Goal: Communication & Community: Answer question/provide support

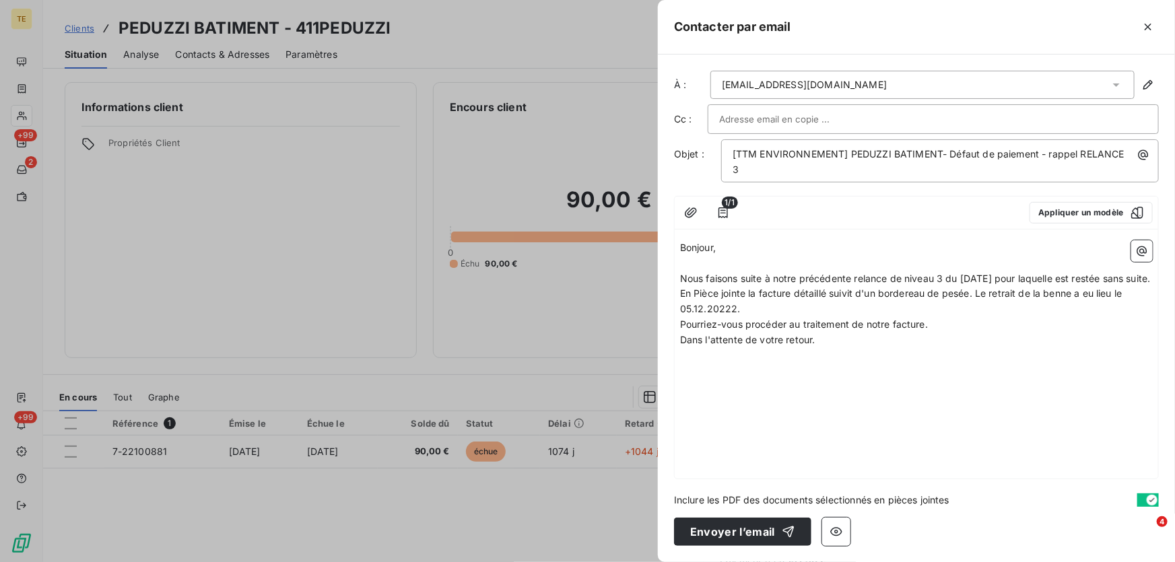
scroll to position [13, 0]
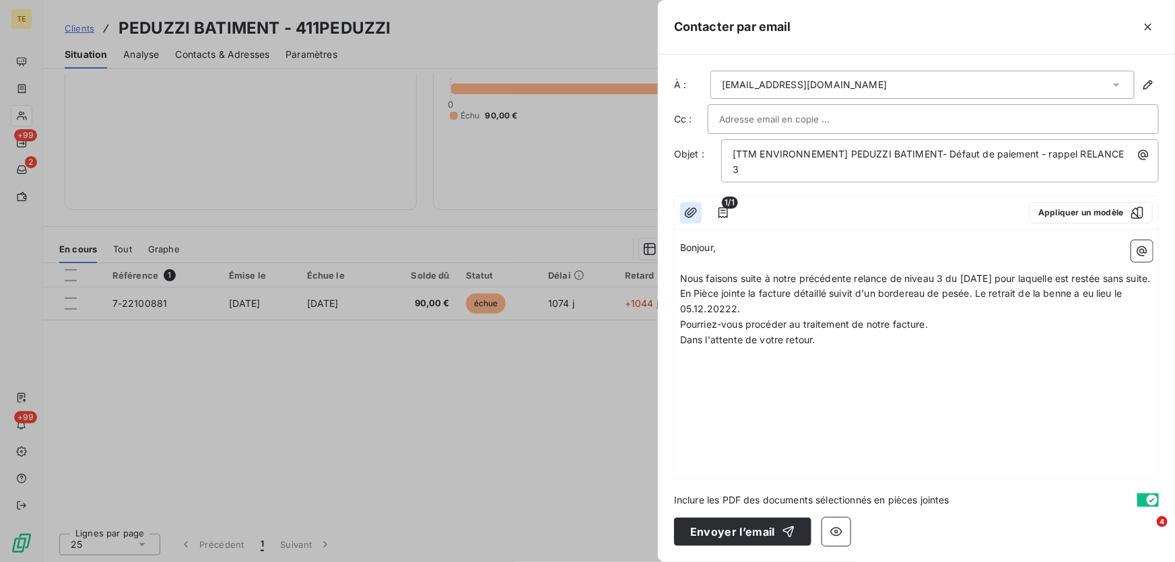
click at [685, 206] on icon "button" at bounding box center [690, 212] width 13 height 13
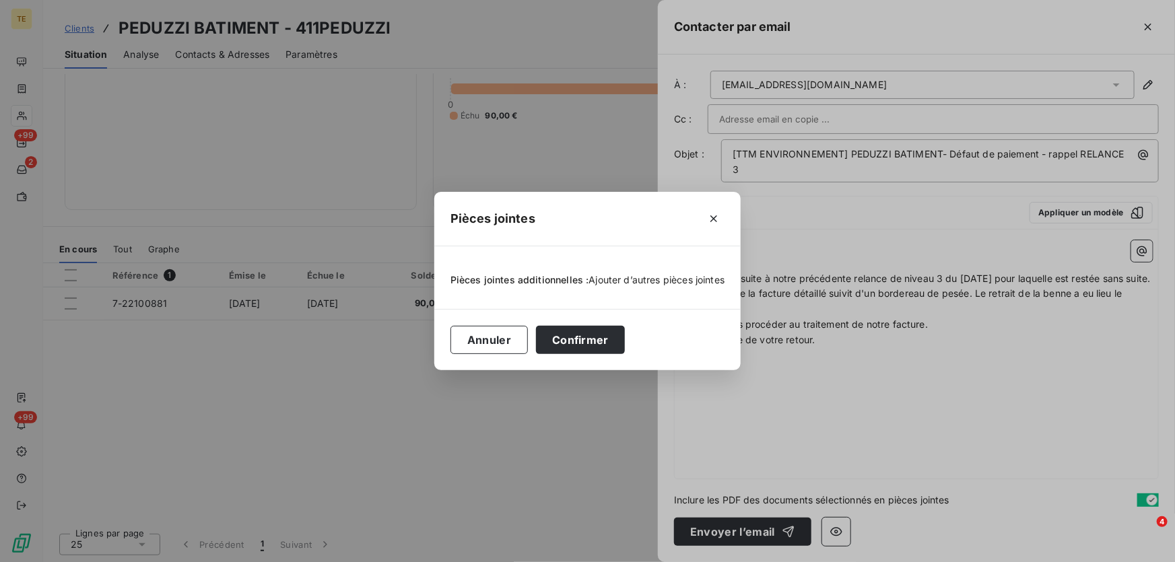
click at [619, 279] on span "Ajouter d’autres pièces jointes" at bounding box center [657, 279] width 136 height 11
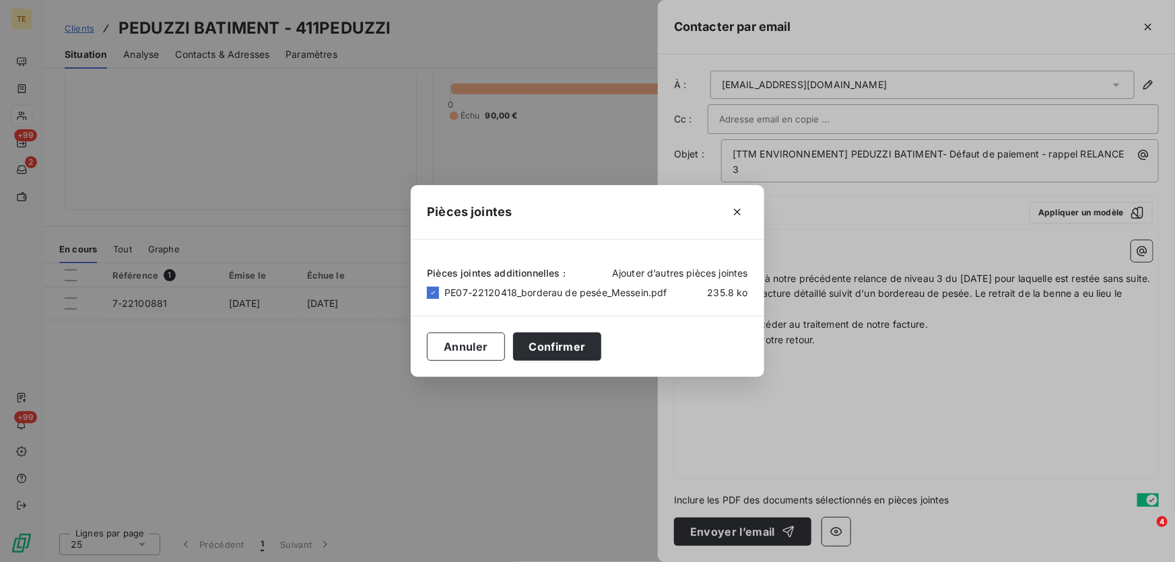
click at [636, 270] on span "Ajouter d’autres pièces jointes" at bounding box center [680, 272] width 136 height 11
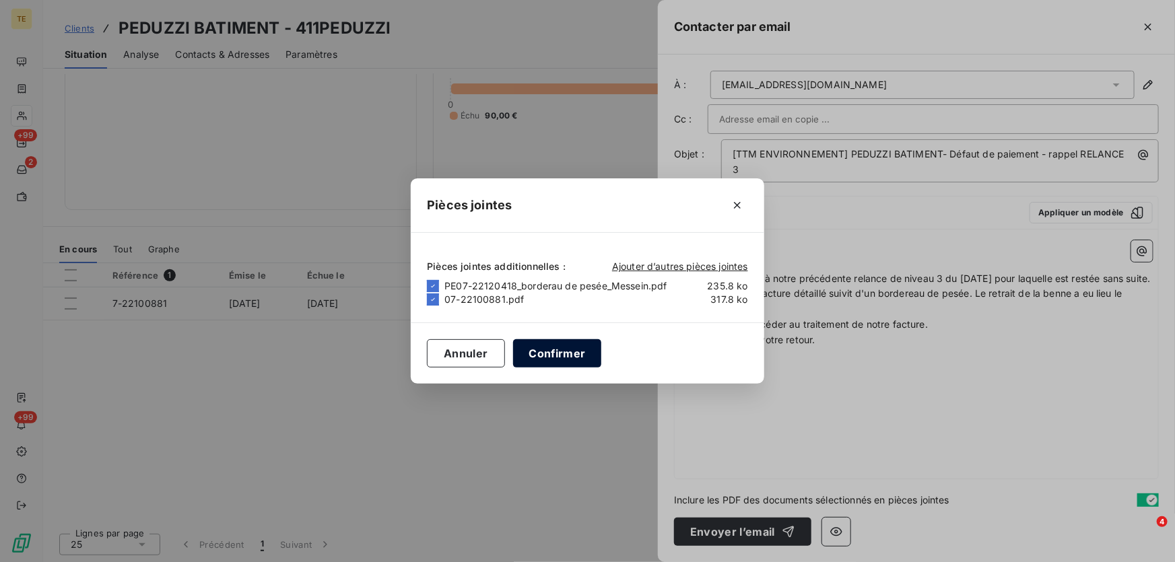
click at [561, 351] on button "Confirmer" at bounding box center [557, 353] width 89 height 28
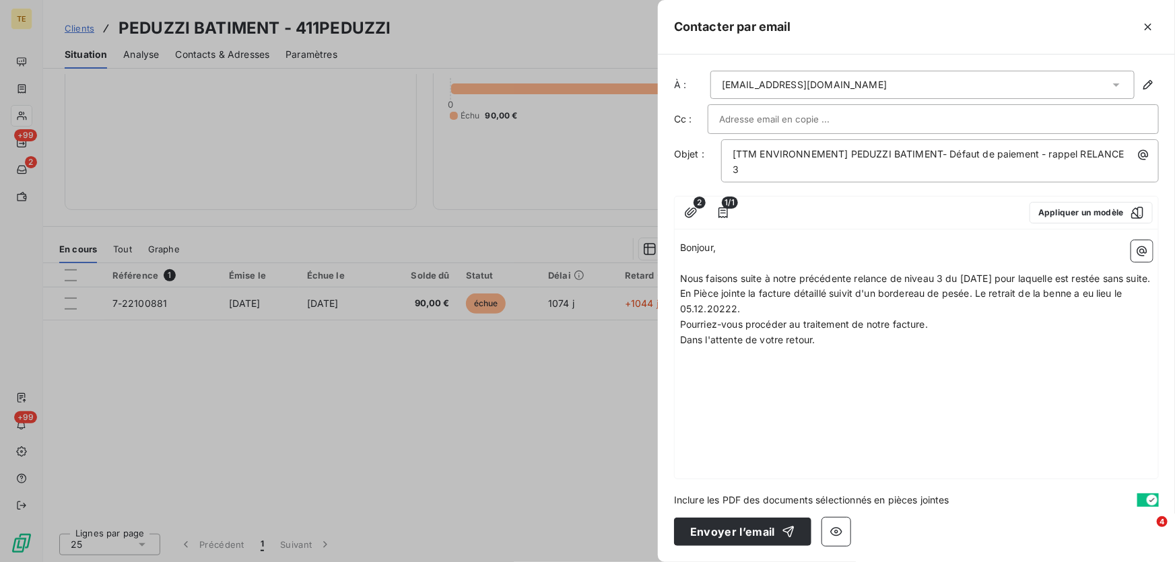
click at [839, 348] on p "Dans l'attente de votre retour." at bounding box center [916, 340] width 473 height 15
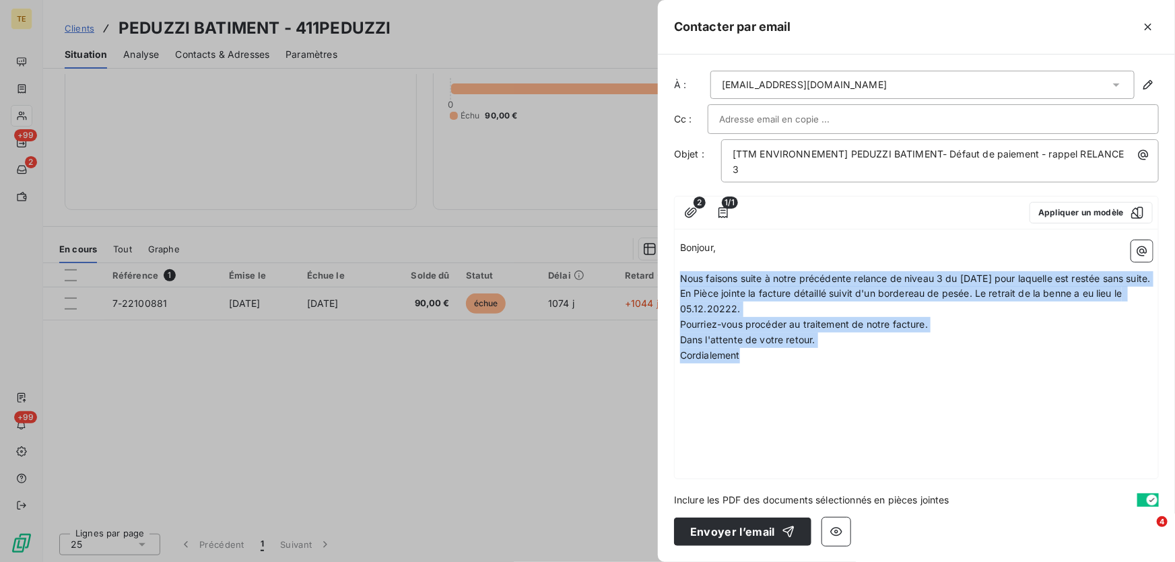
drag, startPoint x: 778, startPoint y: 364, endPoint x: 664, endPoint y: 263, distance: 152.6
click at [664, 263] on div "À : [EMAIL_ADDRESS][DOMAIN_NAME] Cc : Objet : [TTM ENVIRONNEMENT] PEDUZZI BATIM…" at bounding box center [916, 309] width 517 height 508
copy div "Nous faisons suite à notre précédente relance de niveau 3 du [DATE] pour laquel…"
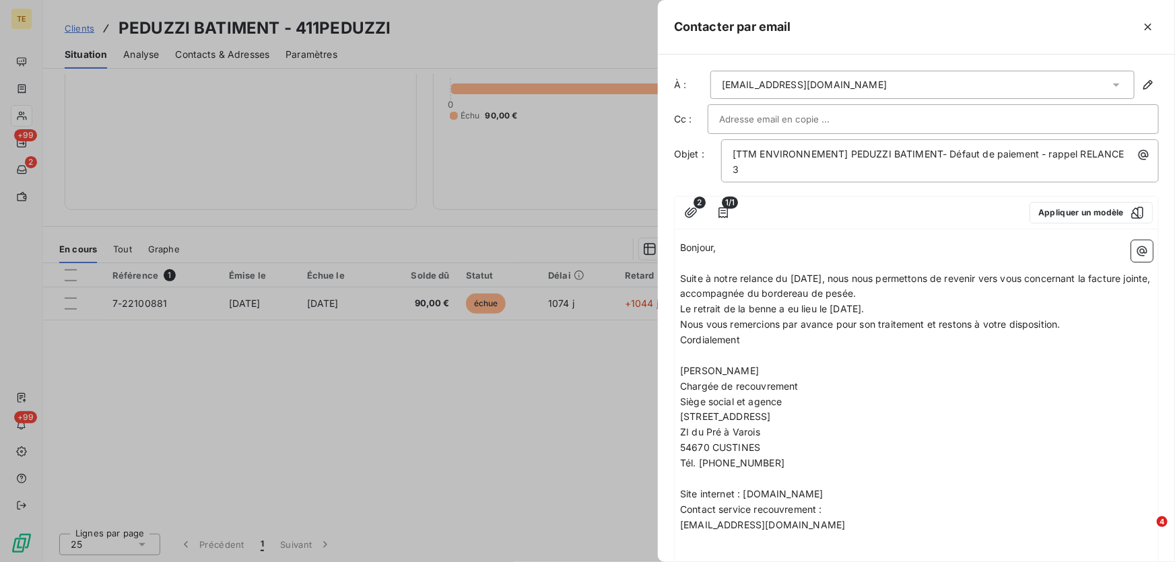
click at [680, 343] on span "Cordialement" at bounding box center [710, 339] width 60 height 11
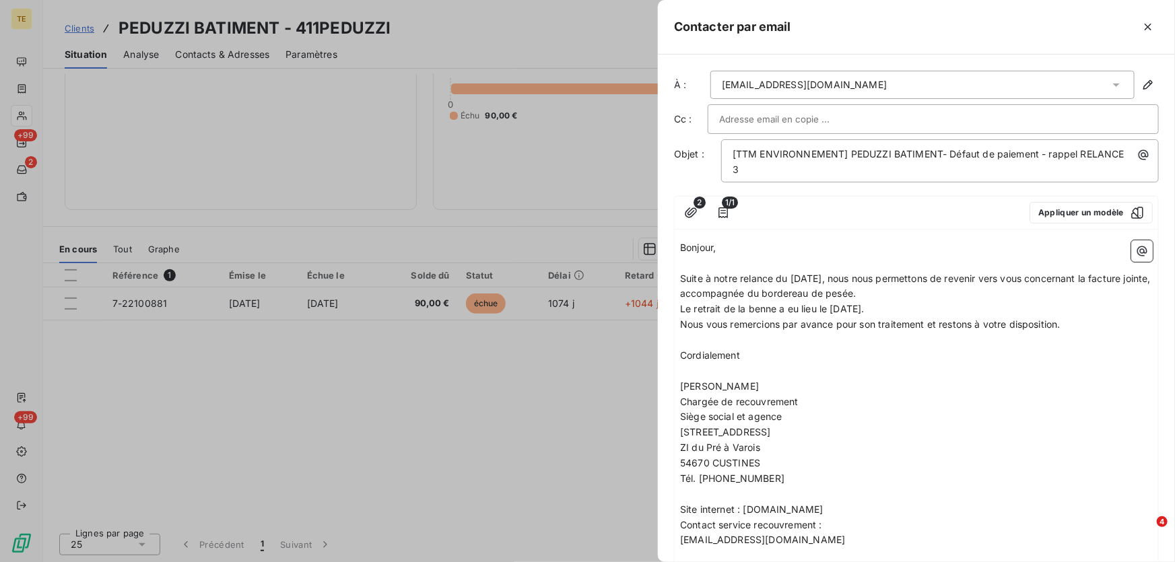
click at [679, 325] on div "Bonjour, ﻿ Suite à notre relance du [DATE], nous nous permettons de revenir ver…" at bounding box center [916, 409] width 483 height 349
click at [683, 322] on span "Nous vous remercions par avance pour son traitement et restons à votre disposit…" at bounding box center [870, 323] width 380 height 11
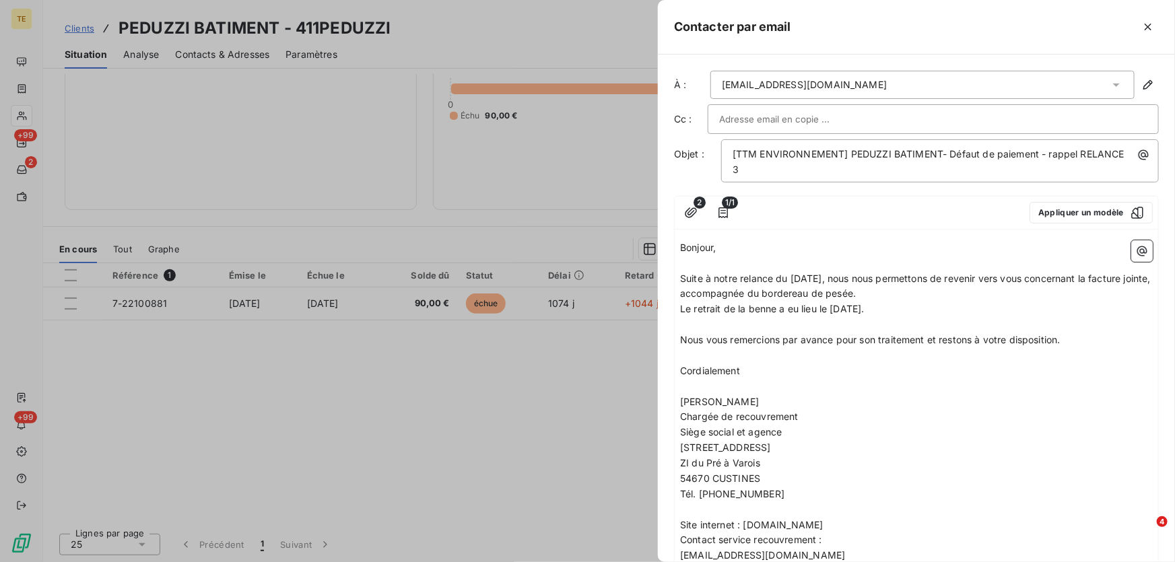
click at [681, 308] on span "Le retrait de la benne a eu lieu le [DATE]." at bounding box center [772, 308] width 184 height 11
click at [909, 331] on p "﻿" at bounding box center [916, 324] width 473 height 15
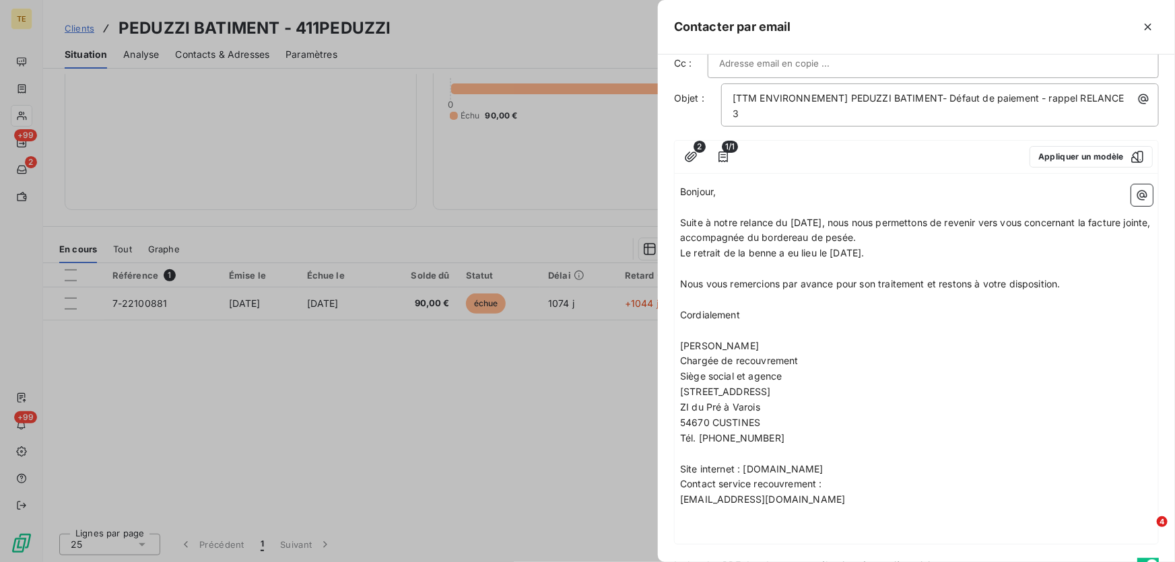
scroll to position [121, 0]
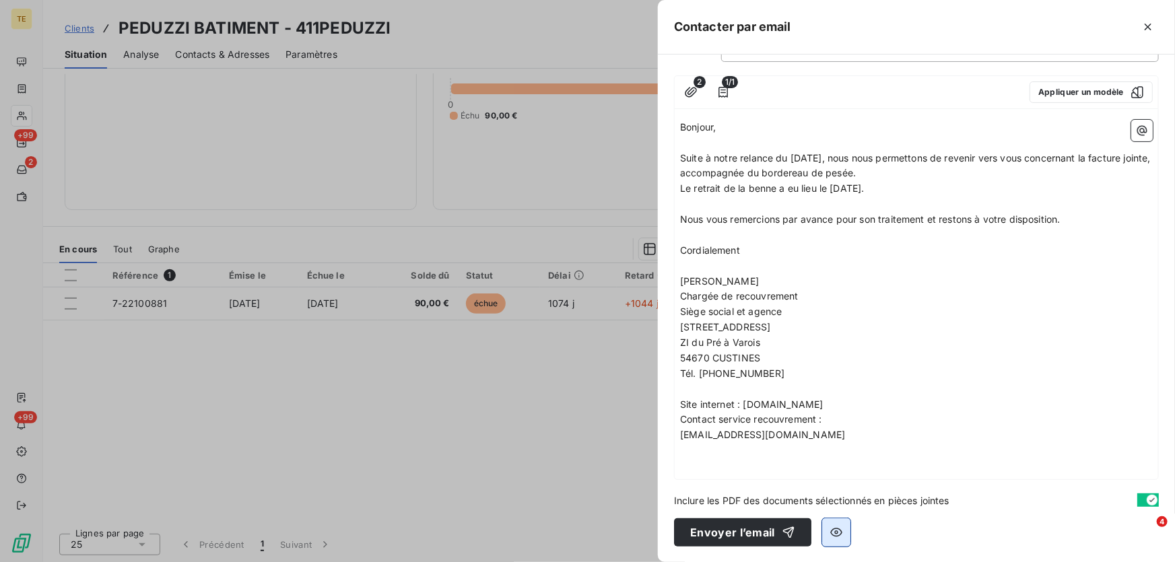
click at [831, 531] on icon "button" at bounding box center [835, 532] width 13 height 13
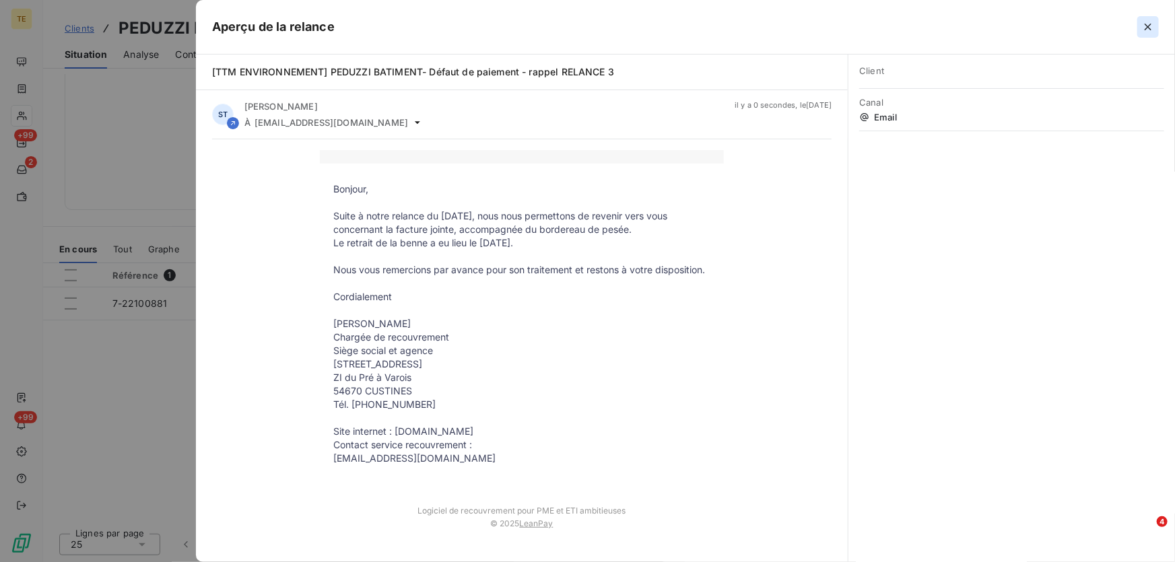
click at [1145, 25] on icon "button" at bounding box center [1147, 26] width 13 height 13
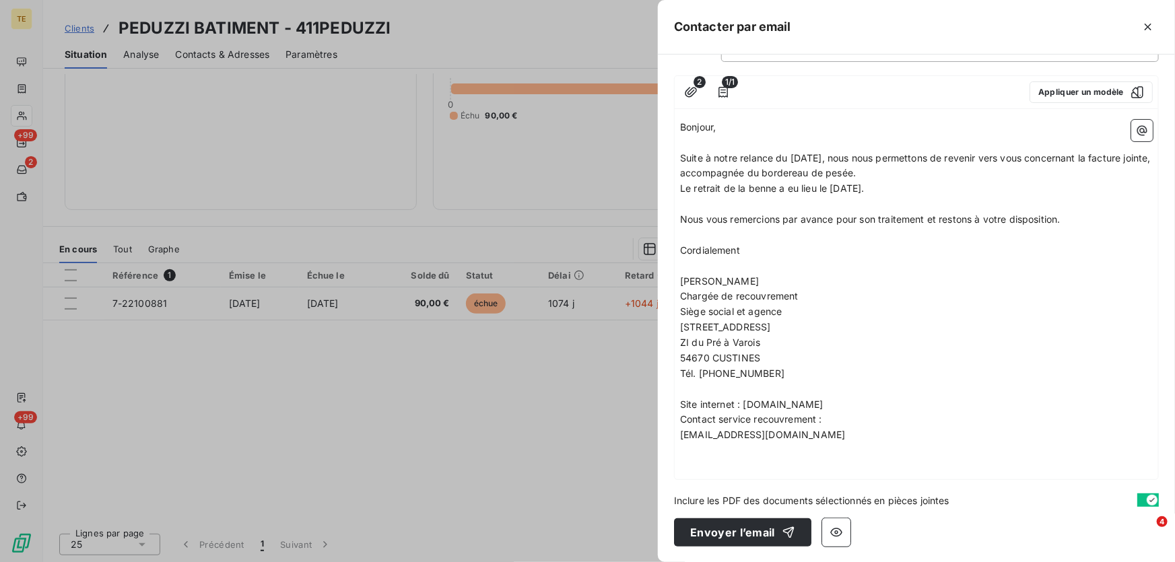
drag, startPoint x: 721, startPoint y: 537, endPoint x: 855, endPoint y: 231, distance: 334.4
click at [855, 231] on div "À : [EMAIL_ADDRESS][DOMAIN_NAME] Cc : Objet : [TTM ENVIRONNEMENT] PEDUZZI BATIM…" at bounding box center [916, 309] width 517 height 508
click at [720, 533] on button "Envoyer l’email" at bounding box center [742, 532] width 137 height 28
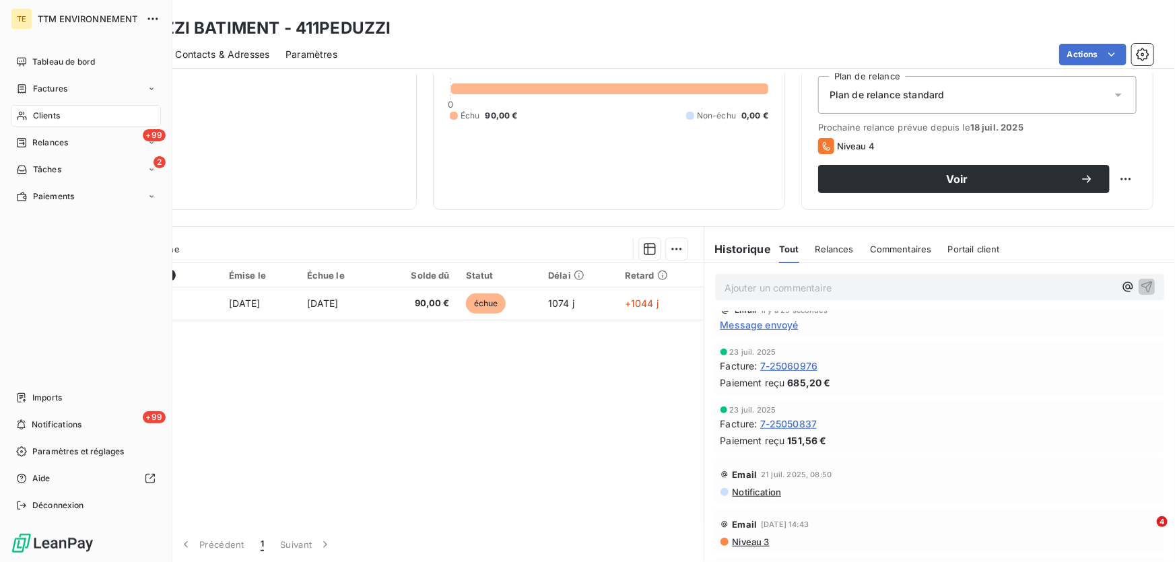
click at [46, 110] on span "Clients" at bounding box center [46, 116] width 27 height 12
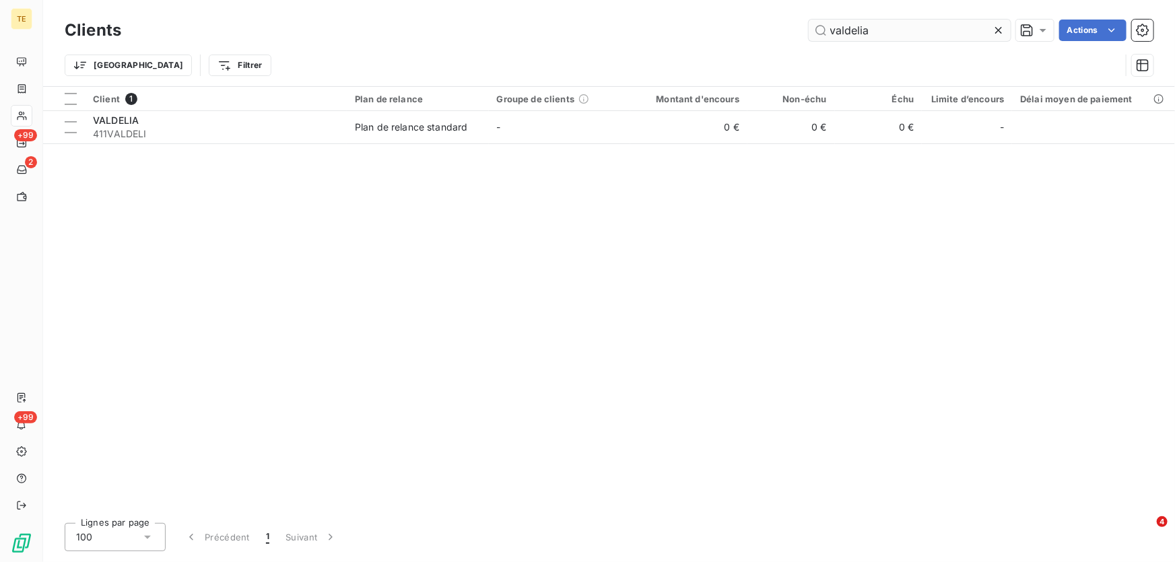
drag, startPoint x: 868, startPoint y: 36, endPoint x: 884, endPoint y: 34, distance: 16.3
click at [867, 36] on input "valdelia" at bounding box center [910, 31] width 202 height 22
drag, startPoint x: 884, startPoint y: 34, endPoint x: 748, endPoint y: 21, distance: 136.6
click at [745, 24] on div "valdelia Actions" at bounding box center [645, 31] width 1016 height 22
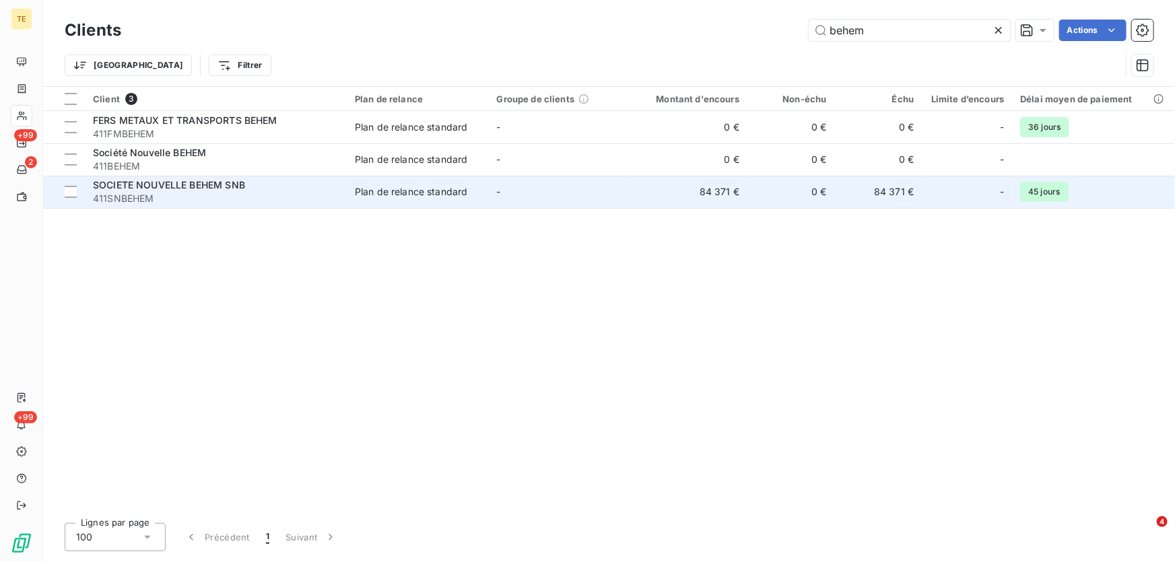
type input "behem"
click at [189, 183] on span "SOCIETE NOUVELLE BEHEM SNB" at bounding box center [169, 184] width 152 height 11
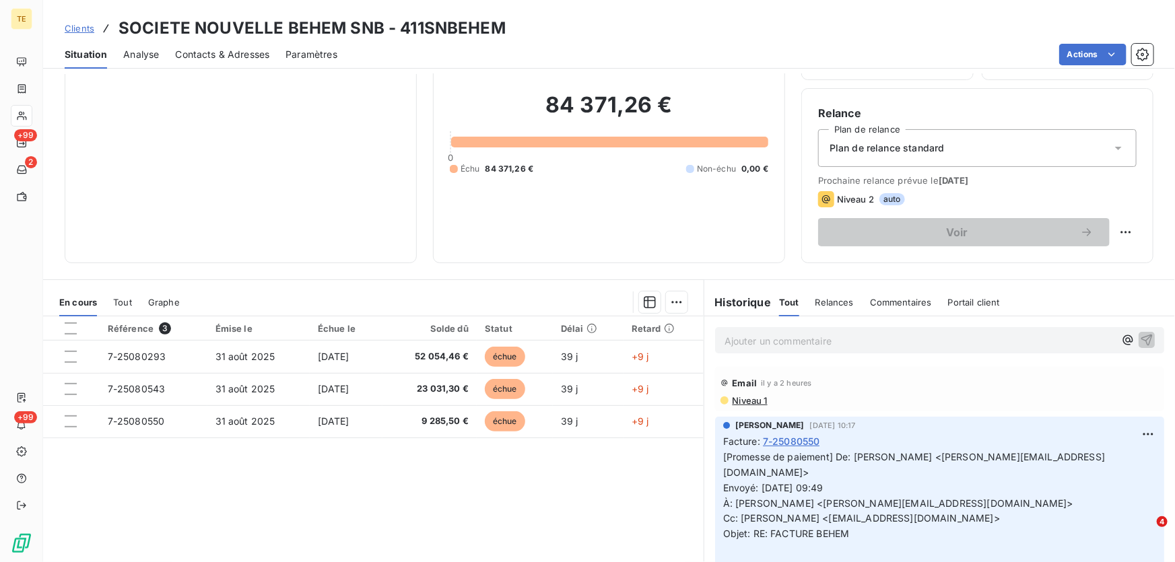
scroll to position [122, 0]
